Goal: Complete application form

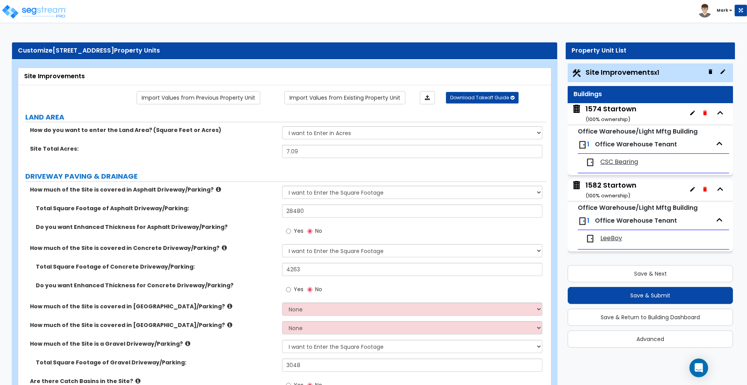
select select "2"
select select "1"
select select "2"
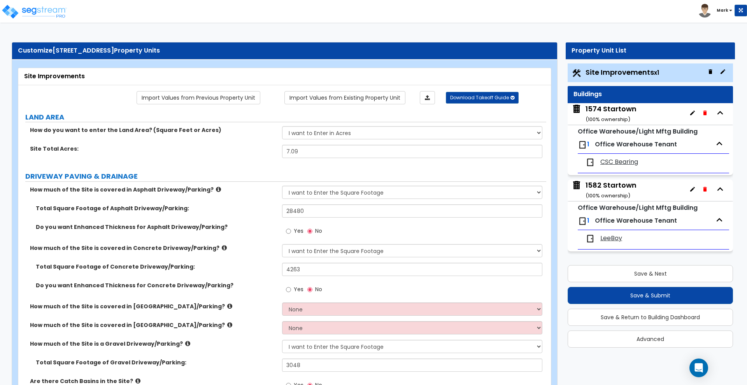
select select "1"
select select "2"
select select "4"
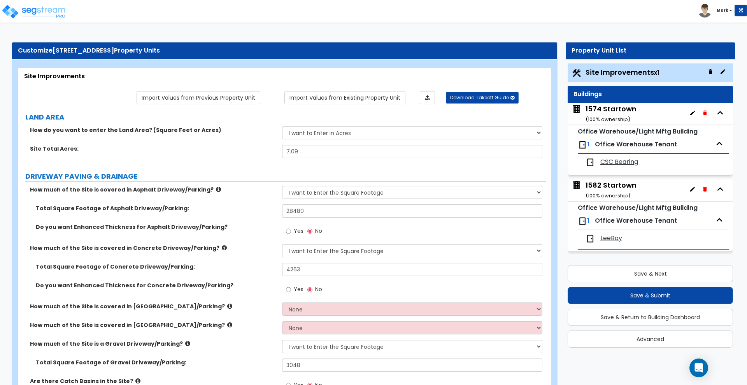
select select "6"
select select "2"
select select "4"
select select "5"
